Goal: Information Seeking & Learning: Learn about a topic

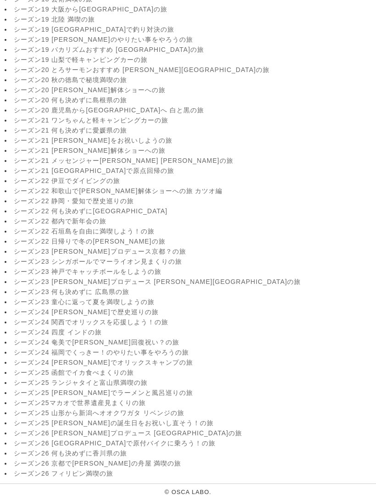
scroll to position [1448, 0]
click at [109, 458] on link "シーズン26 何も決めずに香川県の旅" at bounding box center [194, 454] width 360 height 8
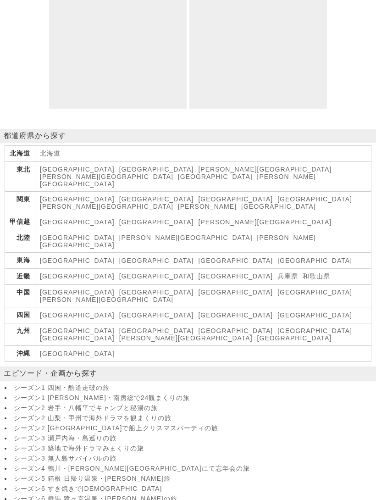
scroll to position [3327, 0]
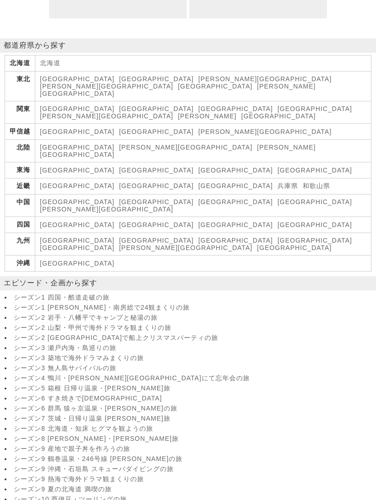
click at [278, 229] on link "[GEOGRAPHIC_DATA]" at bounding box center [315, 224] width 75 height 7
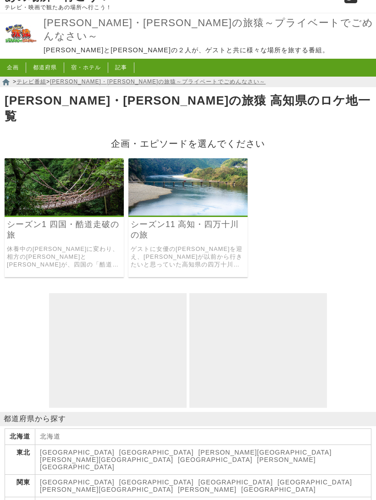
scroll to position [13, 0]
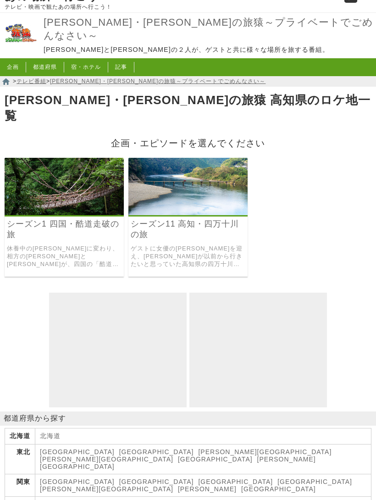
click at [168, 225] on link "シーズン11 高知・四万十川の旅" at bounding box center [188, 229] width 115 height 21
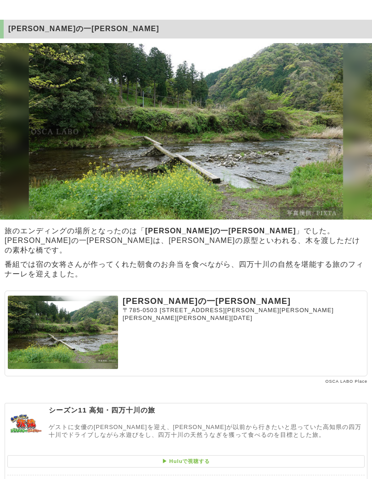
scroll to position [2310, 0]
